Goal: Task Accomplishment & Management: Manage account settings

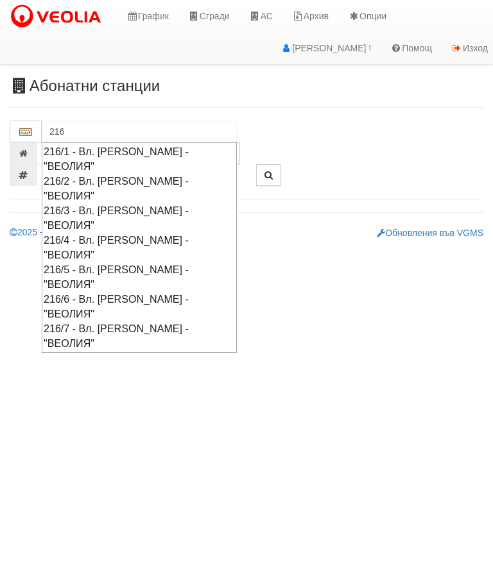
click at [91, 148] on div "216/1 - Вл. [PERSON_NAME] - "ВЕОЛИЯ"" at bounding box center [139, 159] width 191 height 30
type input "216/1 - Вл. [PERSON_NAME] - "ВЕОЛИЯ""
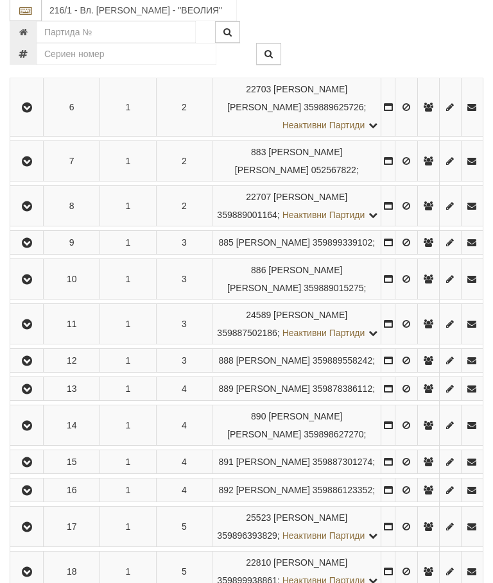
scroll to position [468, 0]
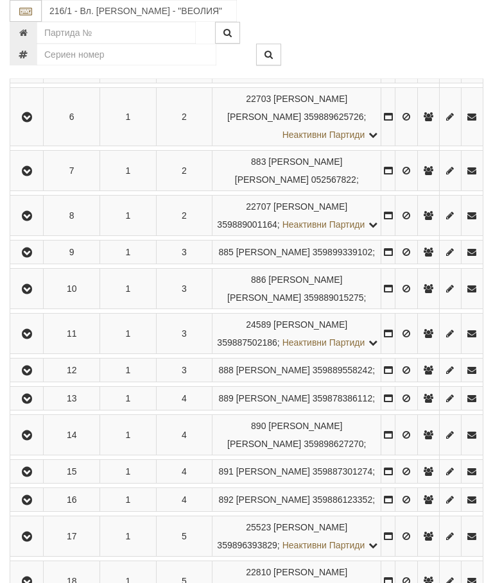
click at [19, 343] on button "button" at bounding box center [26, 333] width 29 height 19
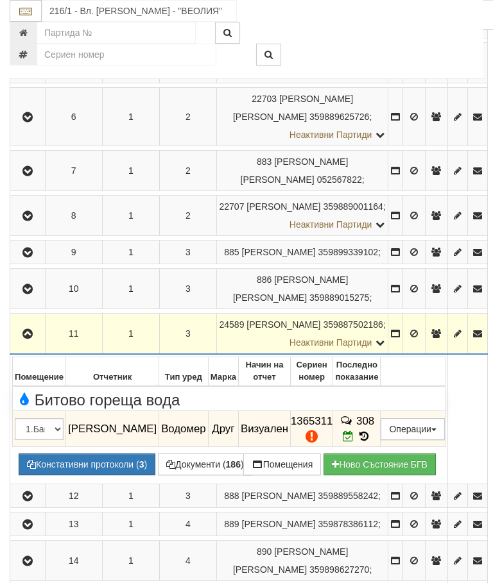
click at [369, 447] on td "308" at bounding box center [356, 429] width 47 height 36
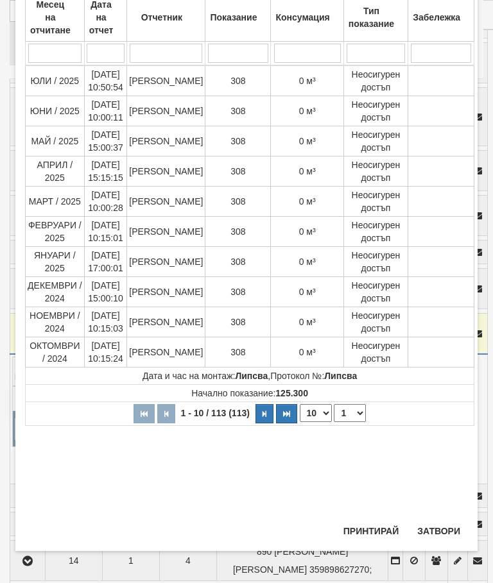
scroll to position [391, 0]
click at [346, 410] on select "1 2 3 4 5 6 7 8 9 10 11 12" at bounding box center [349, 413] width 32 height 18
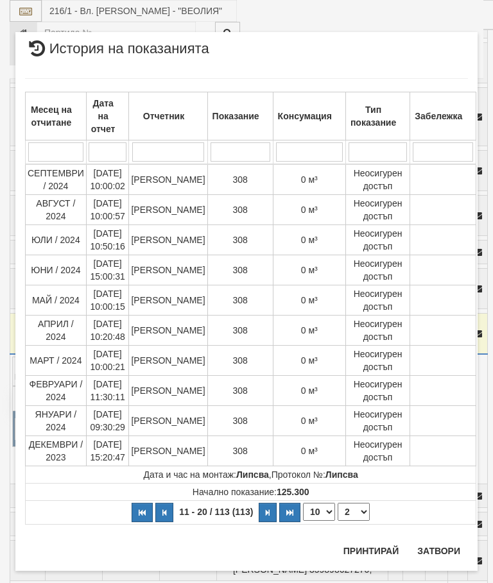
scroll to position [0, 0]
click at [352, 512] on select "1 2 3 4 5 6 7 8 9 10 11 12" at bounding box center [353, 512] width 32 height 18
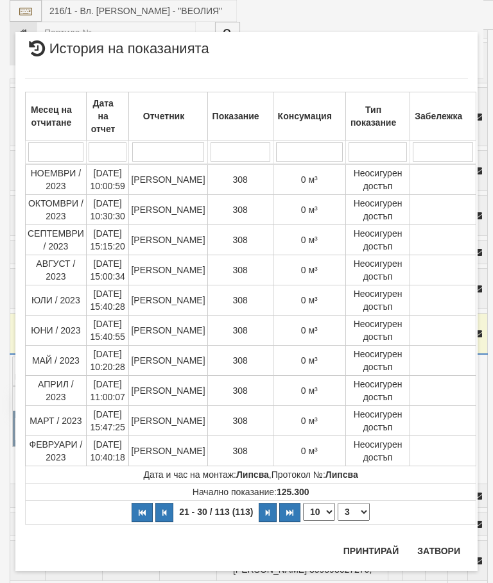
click at [347, 511] on select "1 2 3 4 5 6 7 8 9 10 11 12" at bounding box center [353, 512] width 32 height 18
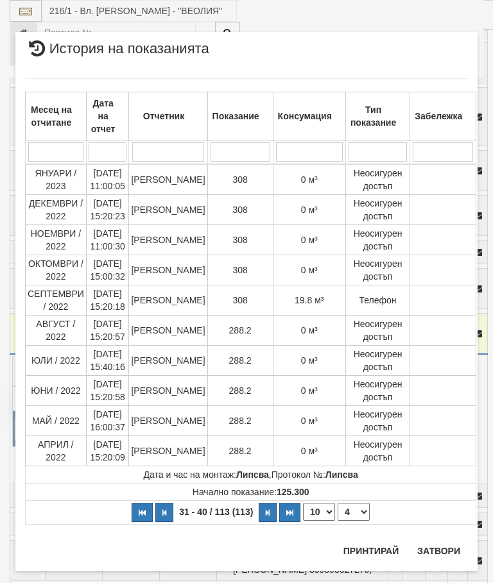
click at [351, 511] on select "1 2 3 4 5 6 7 8 9 10 11 12" at bounding box center [353, 512] width 32 height 18
select select "5"
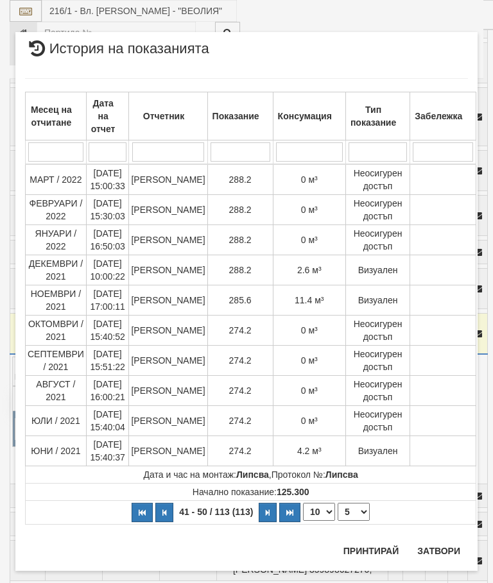
click at [430, 556] on button "Затвори" at bounding box center [438, 551] width 58 height 21
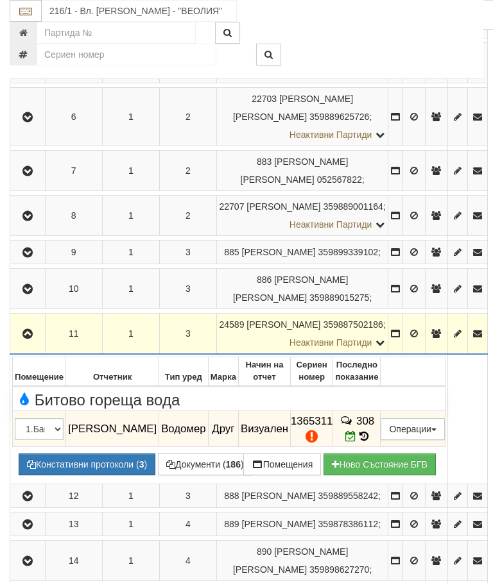
click at [21, 339] on icon "button" at bounding box center [27, 334] width 15 height 9
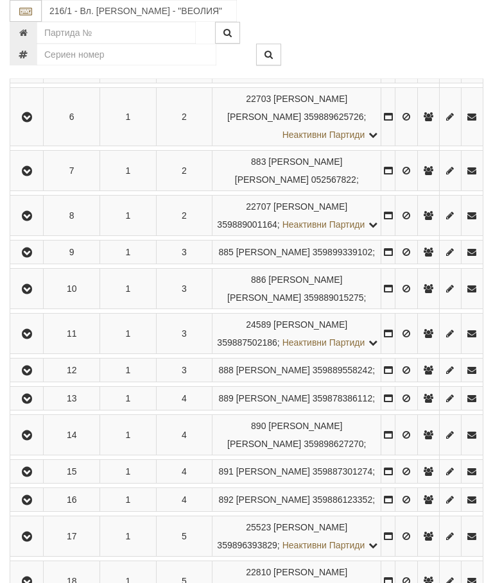
click at [23, 339] on icon "button" at bounding box center [26, 334] width 15 height 9
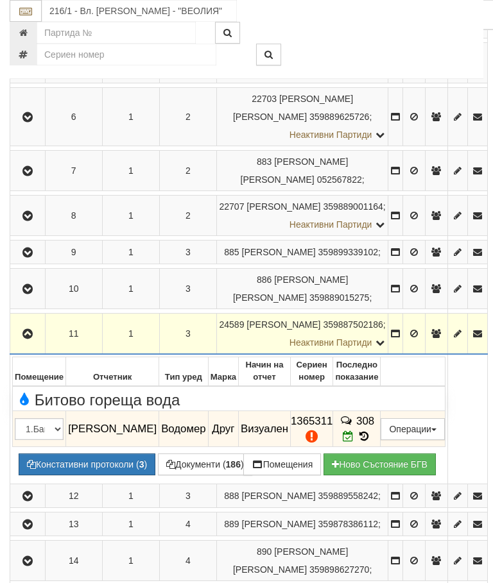
click at [0, 0] on button "Редакция / Протокол" at bounding box center [0, 0] width 0 height 0
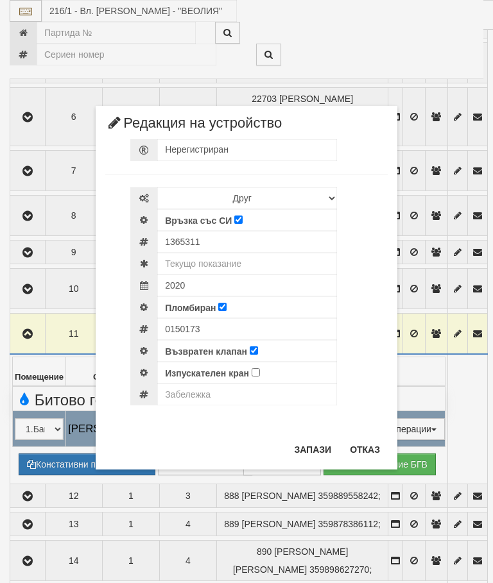
click at [364, 444] on button "Отказ" at bounding box center [365, 449] width 46 height 21
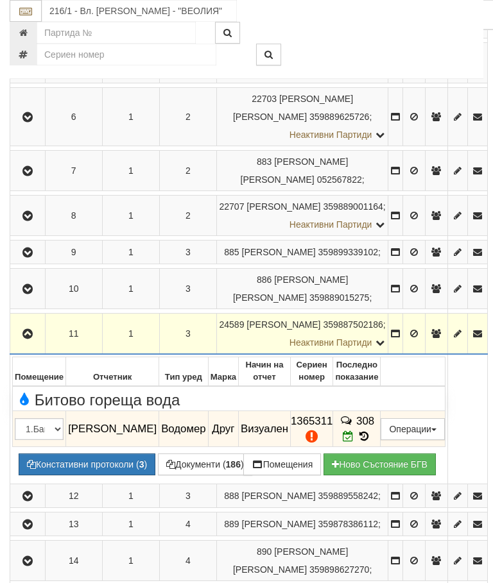
click at [0, 0] on button "Подмяна" at bounding box center [0, 0] width 0 height 0
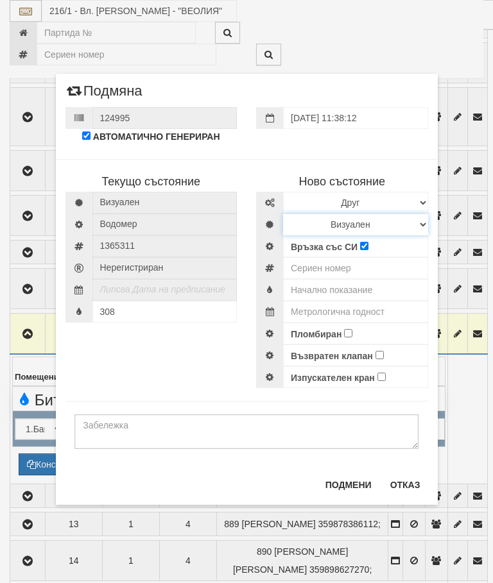
click at [322, 225] on select "Визуален Дистанционен Изолирана линия БГВ Няма Oтклонение БГВ Няма Щранг БГВ" at bounding box center [355, 225] width 145 height 22
select select "3"
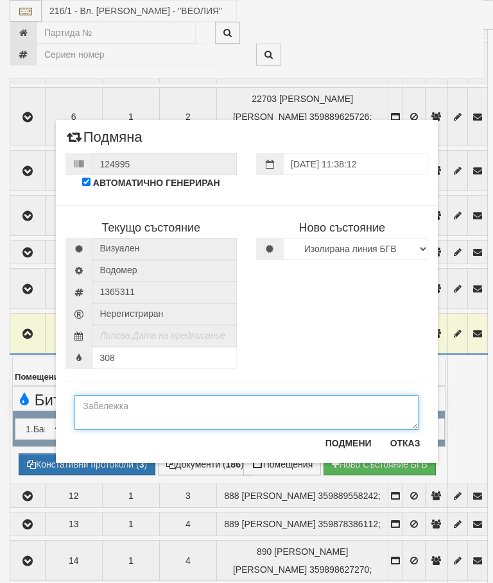
click at [128, 407] on textarea at bounding box center [246, 412] width 344 height 35
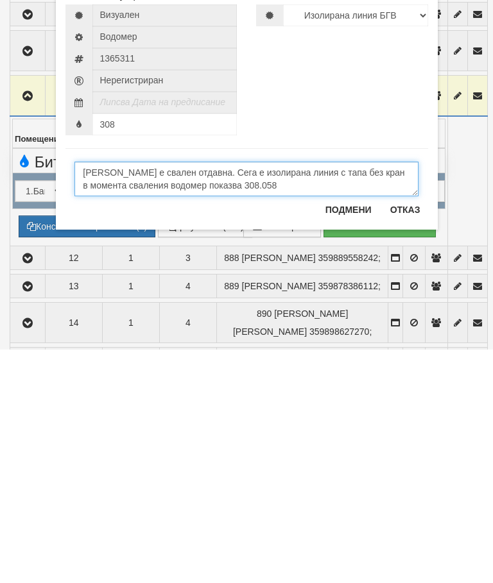
type textarea "Водомера е свален отдавна. Сега е изолирана линия с тапа без кран в момента сва…"
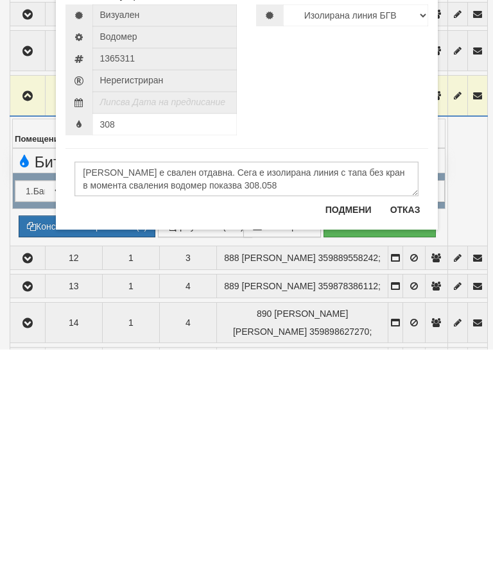
click at [350, 433] on button "Подмени" at bounding box center [348, 443] width 62 height 21
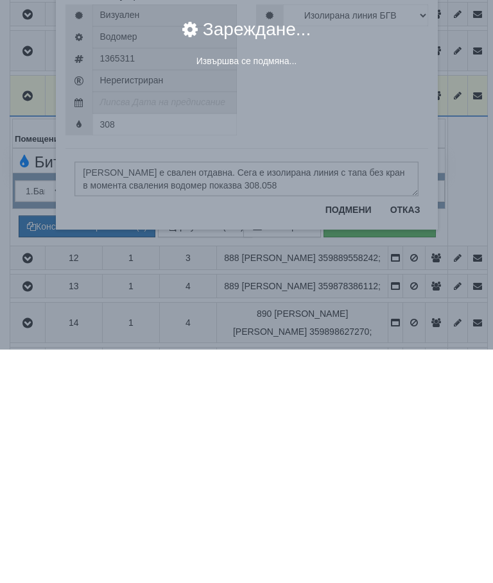
scroll to position [706, 0]
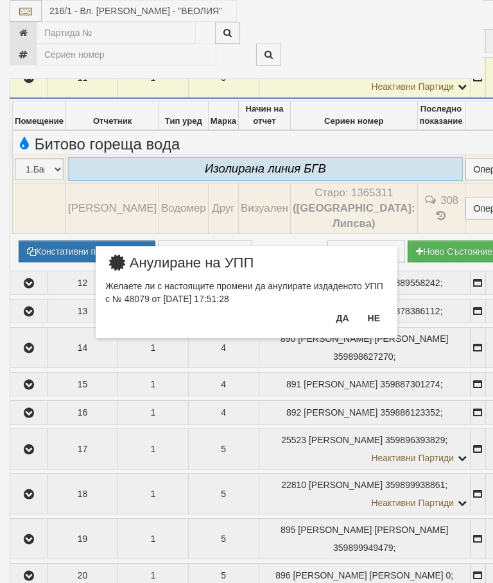
click at [377, 314] on button "Не" at bounding box center [374, 318] width 28 height 21
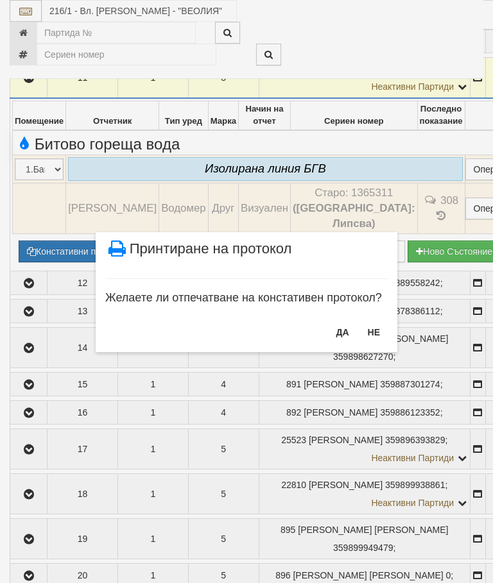
click at [375, 332] on button "НЕ" at bounding box center [374, 332] width 28 height 21
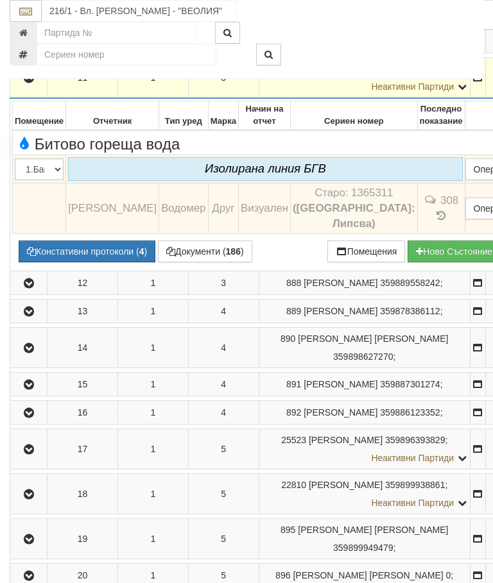
click at [81, 262] on button "Констативни протоколи ( 4 )" at bounding box center [87, 251] width 137 height 22
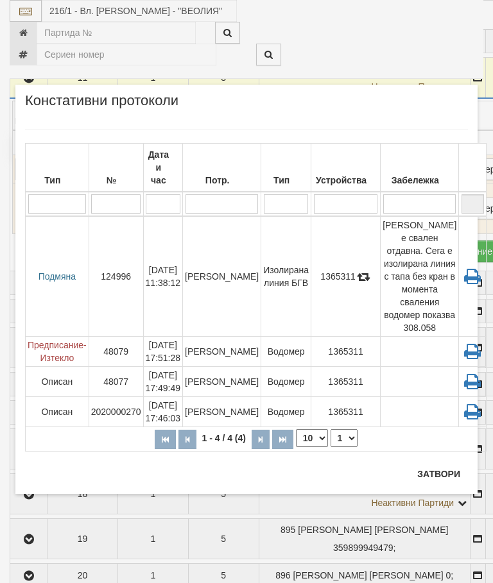
click at [446, 470] on button "Затвори" at bounding box center [438, 474] width 58 height 21
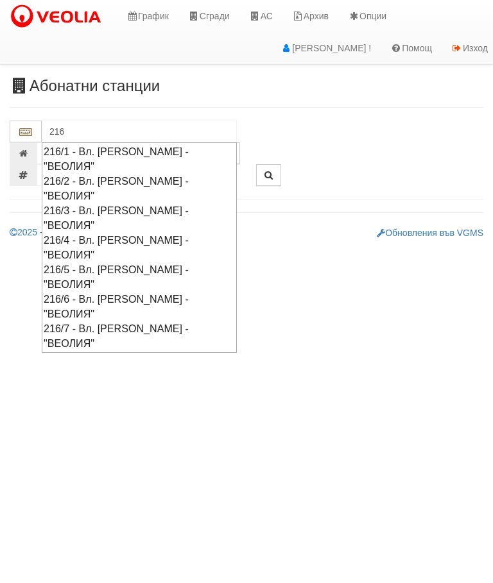
click at [112, 151] on div "216/1 - Вл. [PERSON_NAME] - "ВЕОЛИЯ"" at bounding box center [139, 159] width 191 height 30
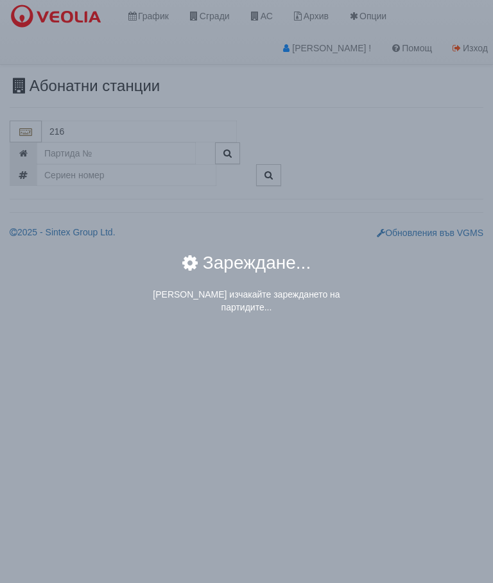
type input "216/1 - Вл. [PERSON_NAME] - "ВЕОЛИЯ""
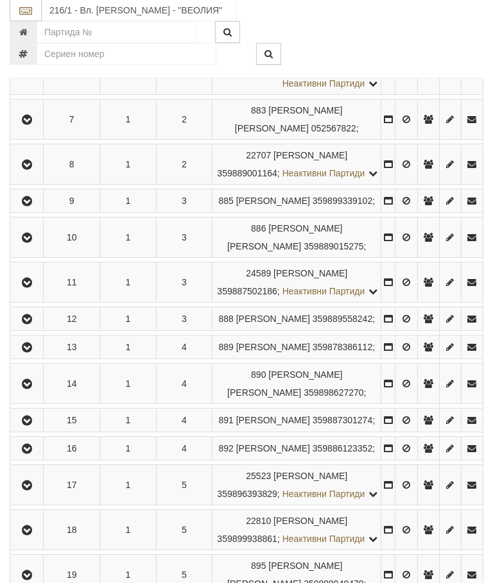
scroll to position [564, 0]
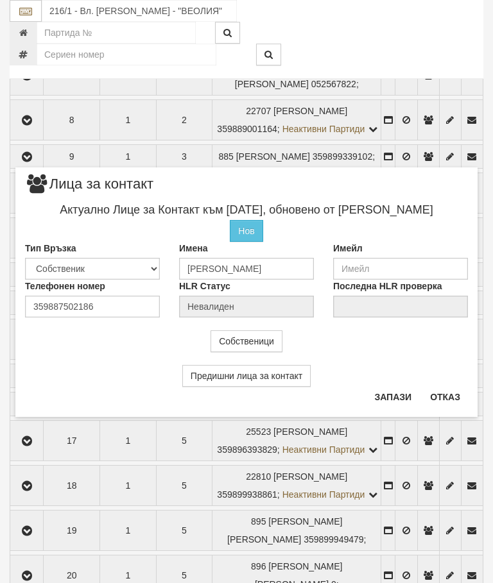
click at [439, 404] on button "Отказ" at bounding box center [445, 397] width 46 height 21
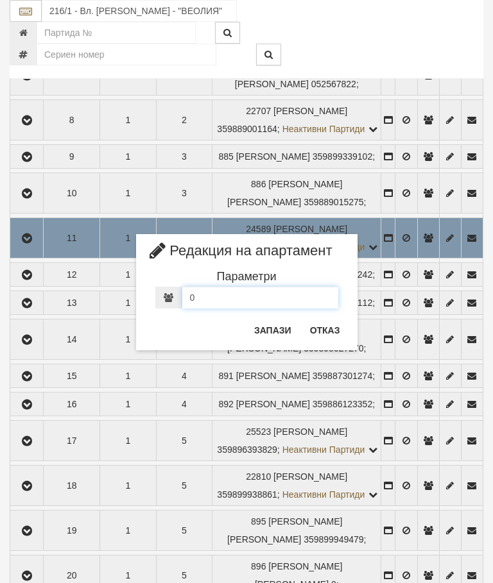
click at [211, 299] on input "0" at bounding box center [260, 298] width 156 height 22
